Goal: Transaction & Acquisition: Download file/media

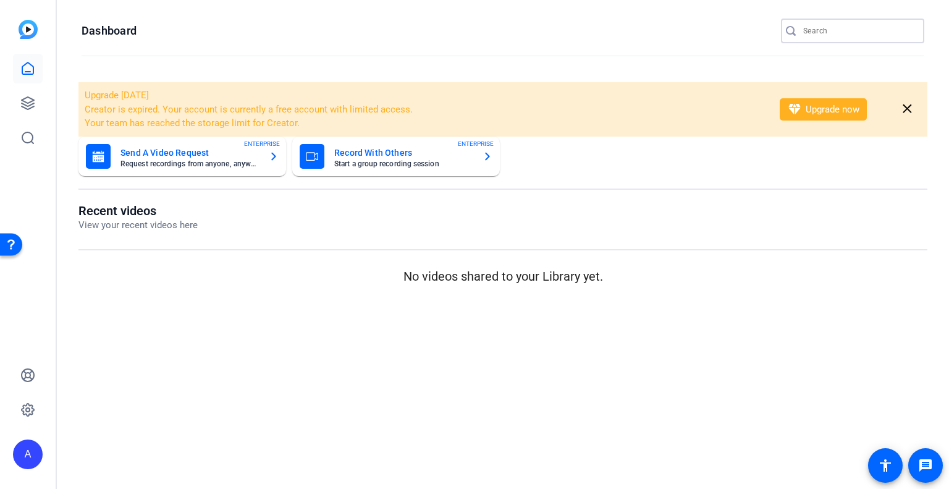
click at [835, 33] on input "Search" at bounding box center [858, 30] width 111 height 15
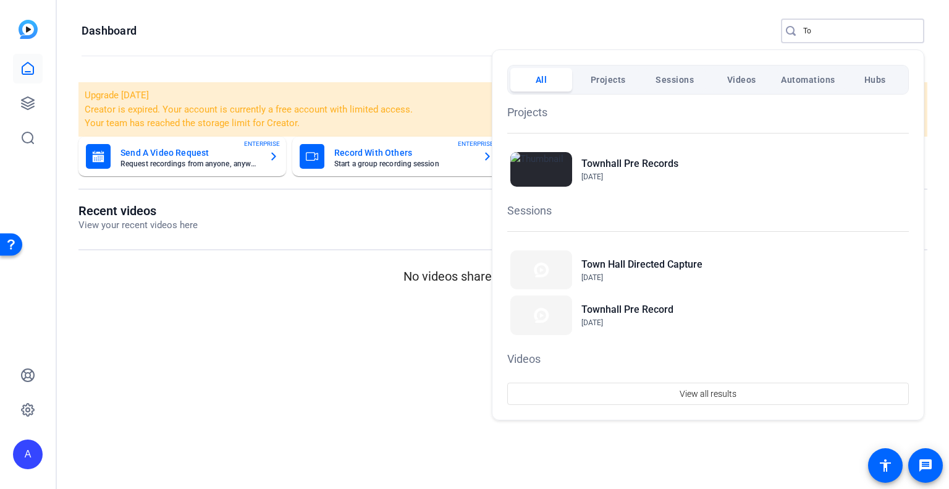
type input "T"
type input "HR"
click at [632, 158] on h2 "HR About Me" at bounding box center [610, 163] width 59 height 15
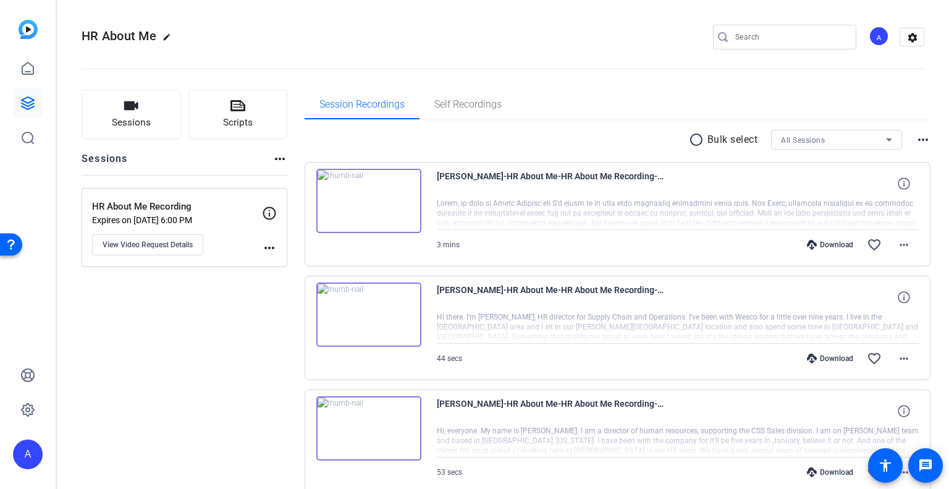
click at [761, 34] on input "Search" at bounding box center [790, 37] width 111 height 15
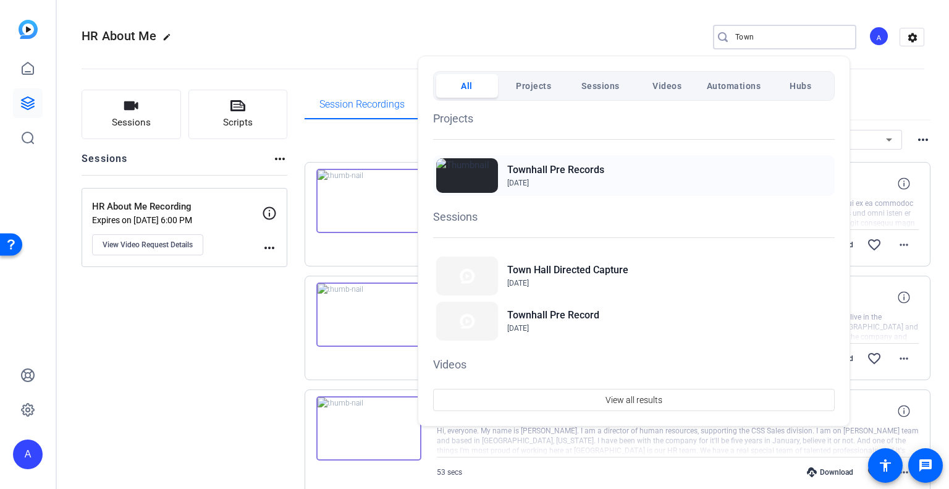
type input "Town"
click at [599, 175] on h2 "Townhall Pre Records" at bounding box center [555, 169] width 97 height 15
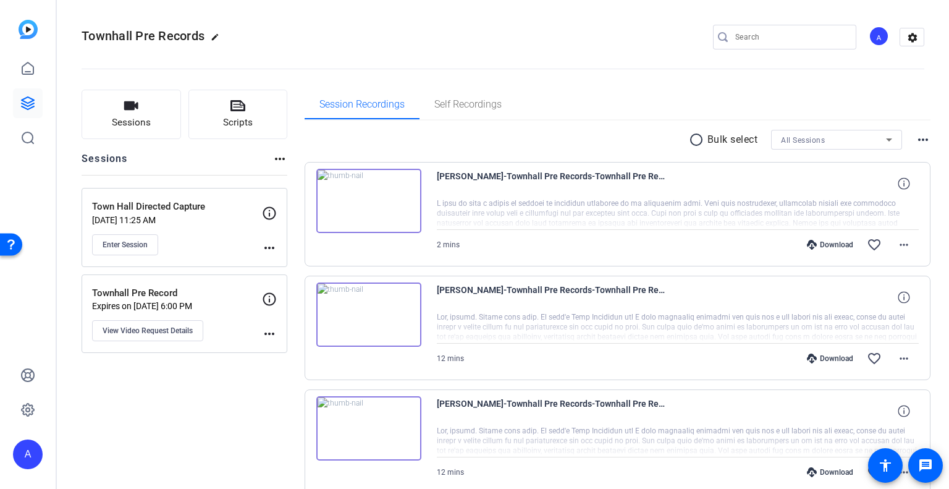
click at [859, 178] on div "[PERSON_NAME]-Townhall Pre Records-Townhall Pre Record-1757859829222-webcam" at bounding box center [678, 184] width 482 height 30
click at [896, 243] on mat-icon "more_horiz" at bounding box center [903, 244] width 15 height 15
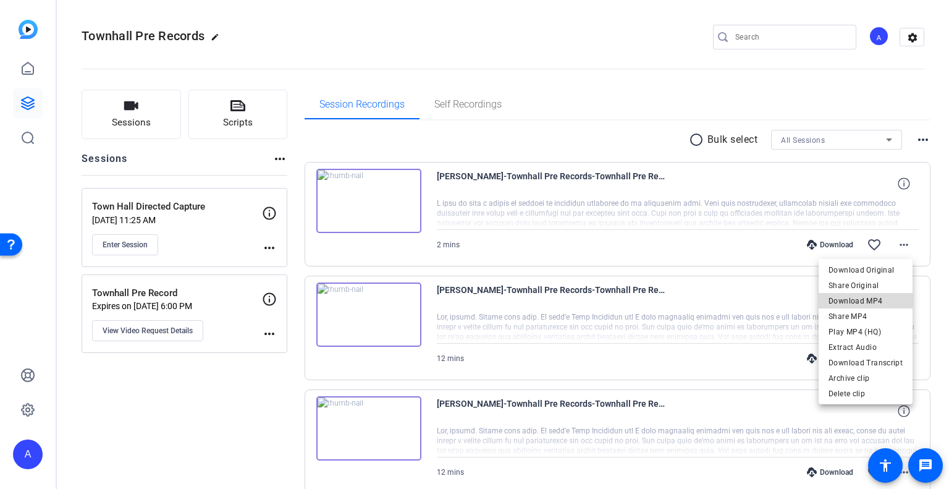
click at [872, 298] on span "Download MP4" at bounding box center [865, 300] width 74 height 15
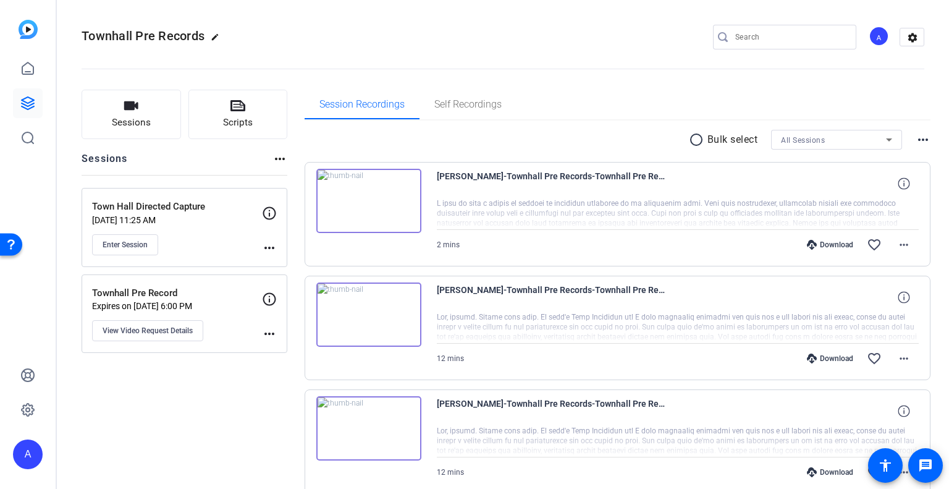
click at [384, 200] on img at bounding box center [368, 201] width 105 height 64
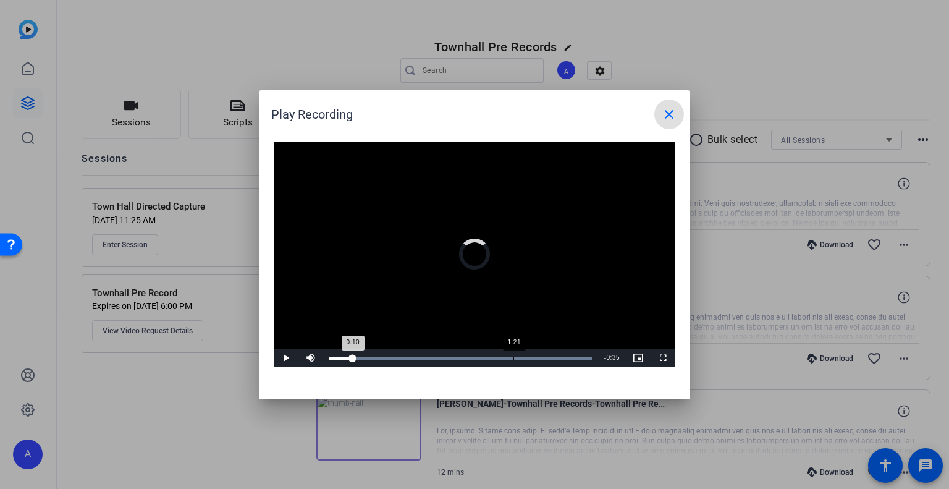
click at [514, 351] on div "Loaded : 100.00% 1:21 0:10" at bounding box center [460, 357] width 275 height 19
click at [568, 353] on div "Loaded : 100.00% 1:45 1:23" at bounding box center [460, 357] width 275 height 19
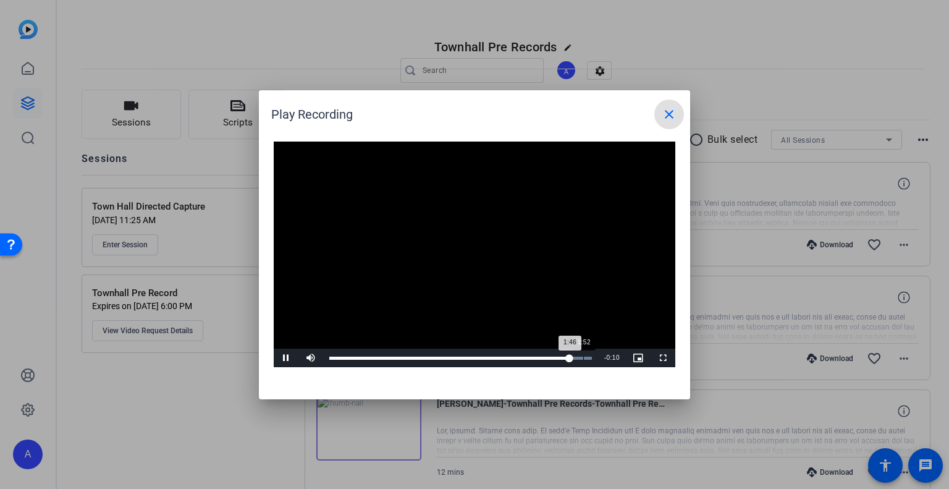
click at [588, 355] on div "Loaded : 100.00% 1:52 1:46" at bounding box center [460, 357] width 275 height 19
click at [674, 119] on mat-icon "close" at bounding box center [668, 114] width 15 height 15
